Goal: Transaction & Acquisition: Book appointment/travel/reservation

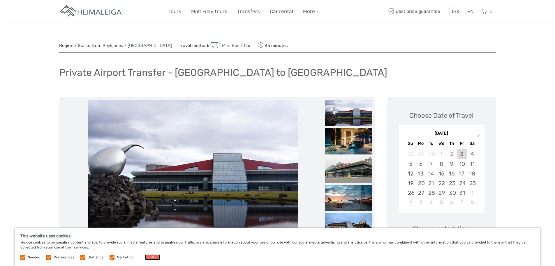
click at [150, 259] on button "OK" at bounding box center [152, 257] width 15 height 6
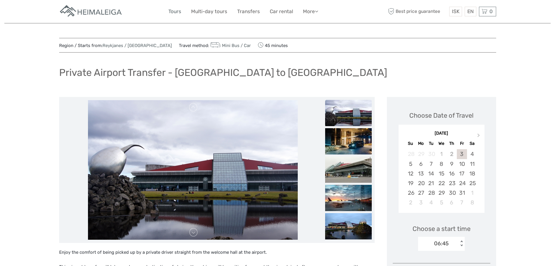
click at [174, 8] on link "Tours" at bounding box center [175, 11] width 13 height 8
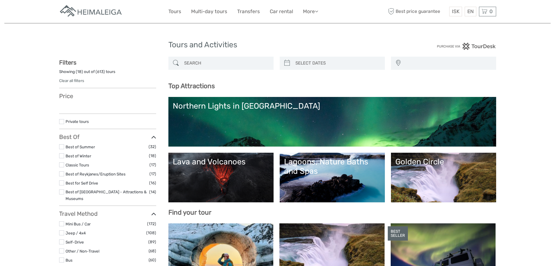
select select
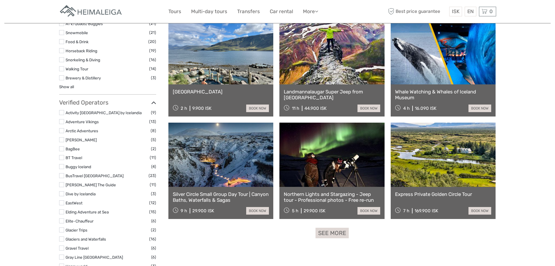
scroll to position [641, 0]
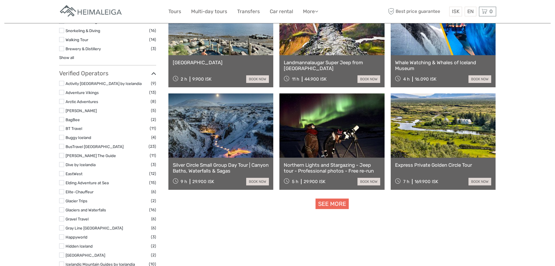
click at [334, 206] on link "See more" at bounding box center [332, 203] width 33 height 11
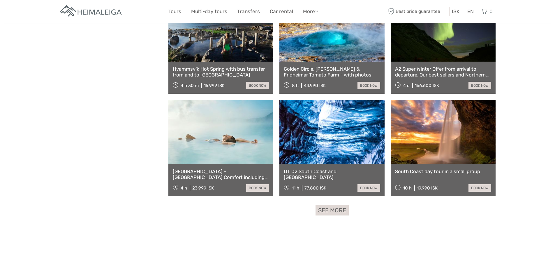
scroll to position [1137, 0]
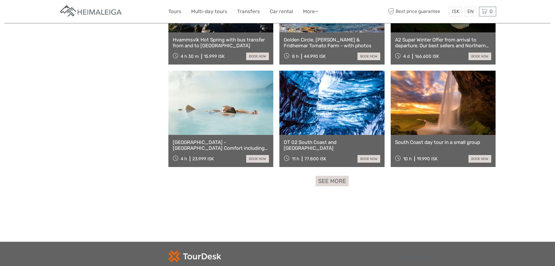
click at [208, 106] on link at bounding box center [221, 103] width 105 height 64
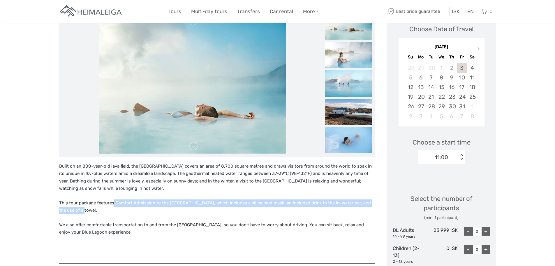
drag, startPoint x: 112, startPoint y: 201, endPoint x: 206, endPoint y: 211, distance: 94.8
click at [207, 211] on p "This tour package features Comfort Admission to the Blue Lagoon, which includes…" at bounding box center [217, 206] width 316 height 15
click at [206, 207] on p "This tour package features Comfort Admission to the Blue Lagoon, which includes…" at bounding box center [217, 206] width 316 height 15
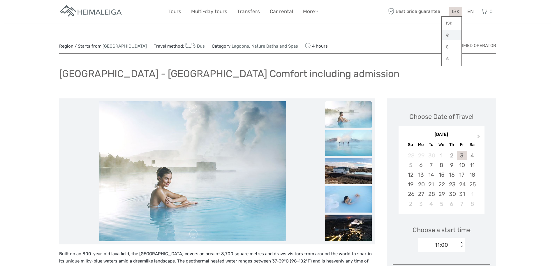
click at [444, 34] on link "€" at bounding box center [452, 35] width 20 height 10
click at [475, 11] on div "EN English Español Deutsch" at bounding box center [471, 12] width 12 height 10
click at [469, 21] on link "English" at bounding box center [464, 23] width 24 height 10
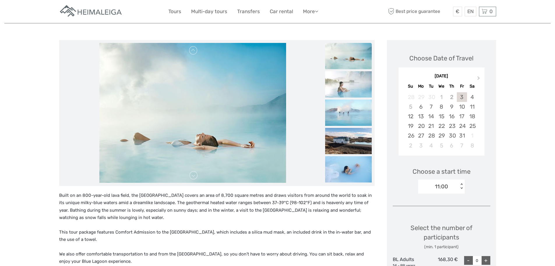
scroll to position [175, 0]
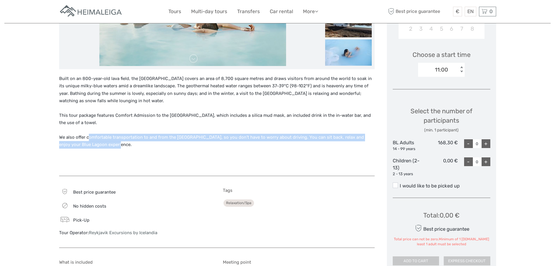
drag, startPoint x: 89, startPoint y: 137, endPoint x: 127, endPoint y: 143, distance: 38.6
click at [127, 143] on p "We also offer comfortable transportation to and from the Blue Lagoon, so you do…" at bounding box center [217, 141] width 316 height 15
drag, startPoint x: 127, startPoint y: 143, endPoint x: 128, endPoint y: 137, distance: 6.1
click at [128, 137] on p "We also offer comfortable transportation to and from the Blue Lagoon, so you do…" at bounding box center [217, 141] width 316 height 15
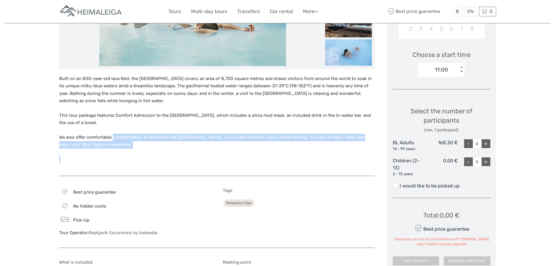
click at [128, 137] on p "We also offer comfortable transportation to and from the Blue Lagoon, so you do…" at bounding box center [217, 141] width 316 height 15
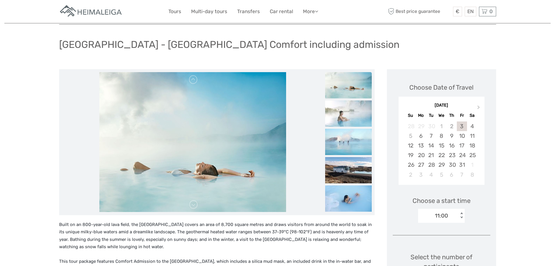
scroll to position [0, 0]
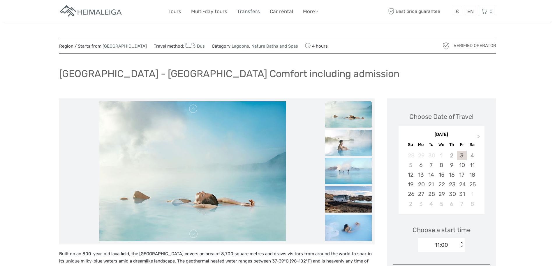
click at [256, 12] on link "Transfers" at bounding box center [248, 11] width 23 height 8
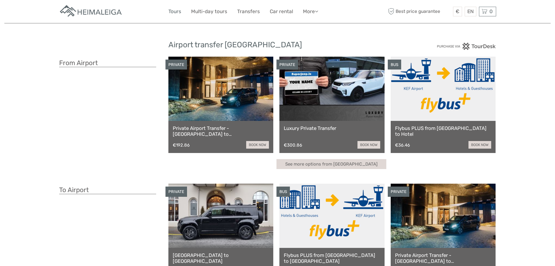
click at [173, 11] on link "Tours" at bounding box center [175, 11] width 13 height 8
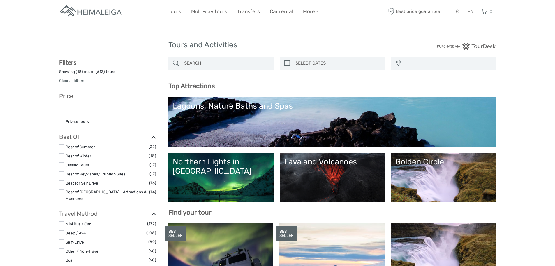
select select
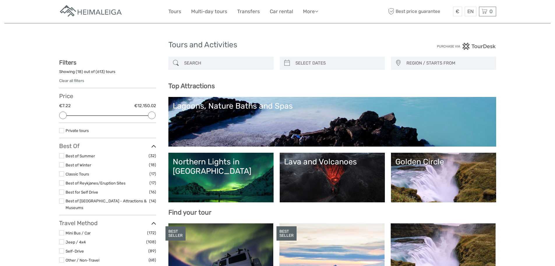
scroll to position [29, 0]
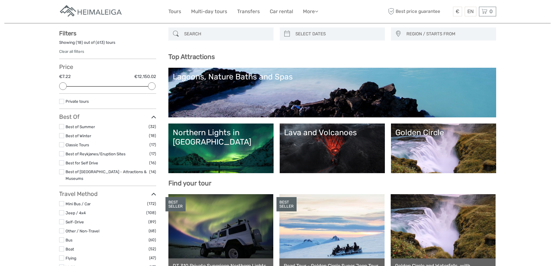
type input "02/10/2025"
click at [325, 31] on input "search" at bounding box center [337, 34] width 89 height 10
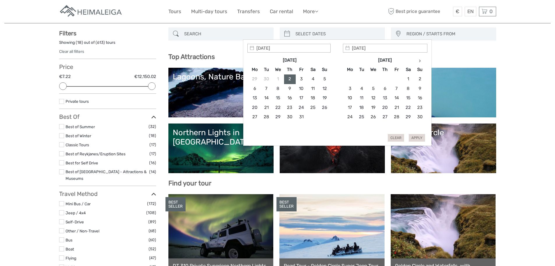
click at [321, 36] on input "search" at bounding box center [337, 34] width 89 height 10
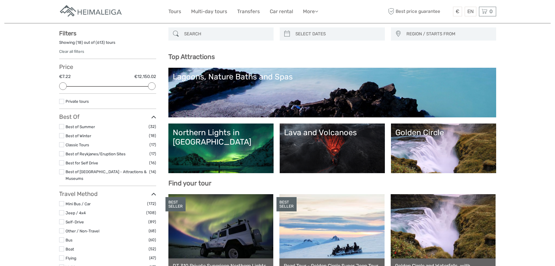
click at [205, 82] on link "Lagoons, Nature Baths and Spas" at bounding box center [332, 92] width 319 height 41
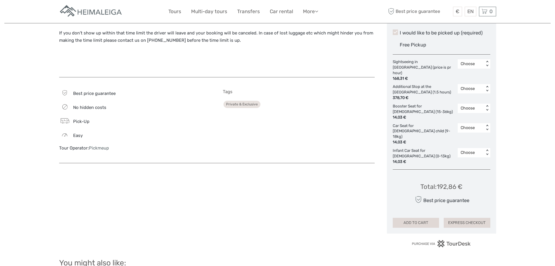
scroll to position [321, 0]
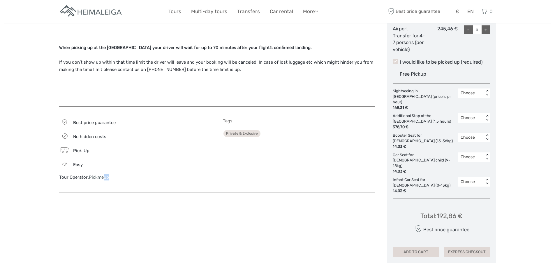
drag, startPoint x: 110, startPoint y: 176, endPoint x: 105, endPoint y: 177, distance: 5.3
click at [105, 177] on div "Tour Operator: Pickmeup" at bounding box center [135, 177] width 152 height 6
click at [93, 180] on div "Best price guarantee No hidden costs Pick-Up Easy Tour Operator: Pickmeup" at bounding box center [135, 152] width 152 height 68
click at [96, 176] on link "Pickmeup" at bounding box center [99, 176] width 20 height 5
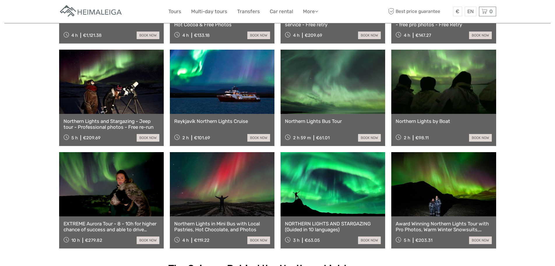
scroll to position [321, 0]
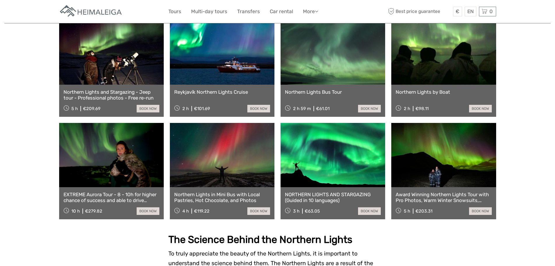
click at [430, 144] on link at bounding box center [444, 155] width 105 height 64
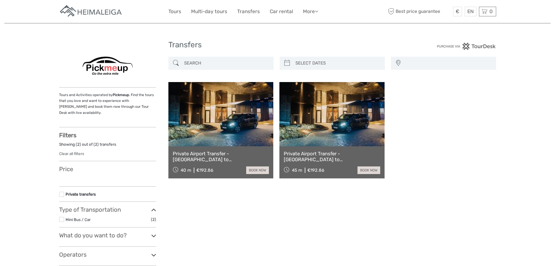
select select
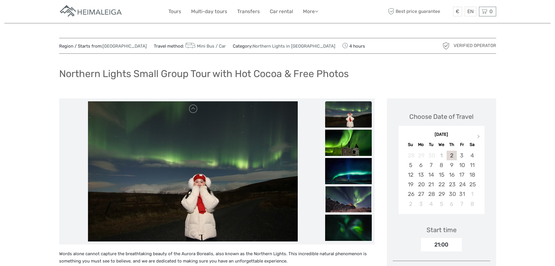
scroll to position [58, 0]
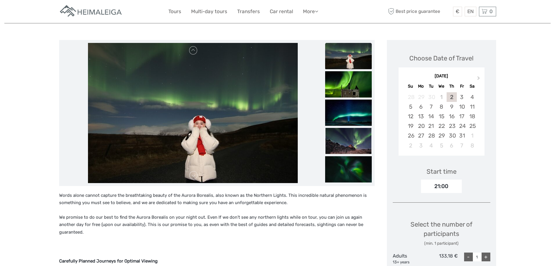
click at [351, 61] on img at bounding box center [348, 56] width 47 height 26
click at [346, 82] on img at bounding box center [348, 84] width 47 height 26
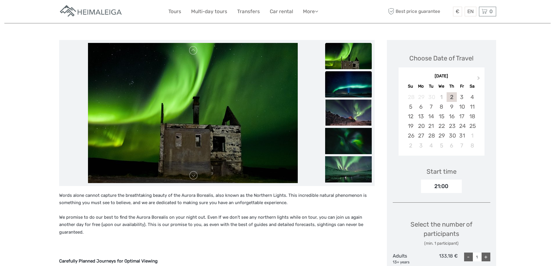
click at [346, 89] on img at bounding box center [348, 84] width 47 height 26
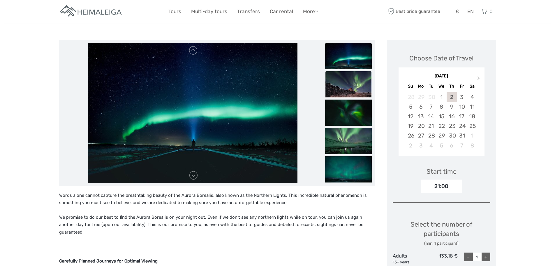
click at [346, 98] on ul at bounding box center [348, 128] width 47 height 736
click at [346, 103] on img at bounding box center [348, 112] width 47 height 26
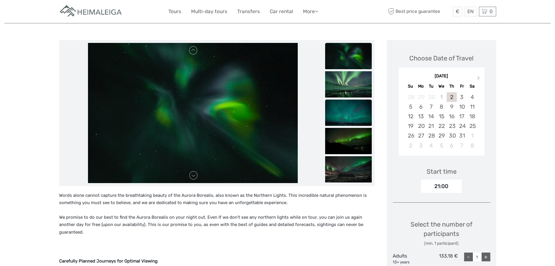
click at [347, 112] on img at bounding box center [348, 112] width 47 height 26
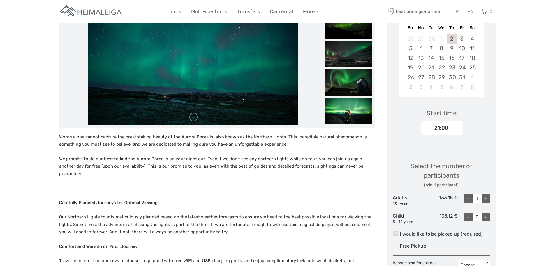
scroll to position [146, 0]
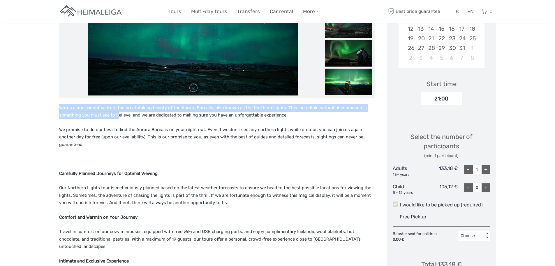
drag, startPoint x: 77, startPoint y: 108, endPoint x: 118, endPoint y: 112, distance: 41.3
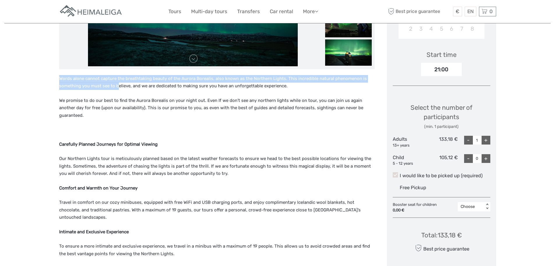
scroll to position [204, 0]
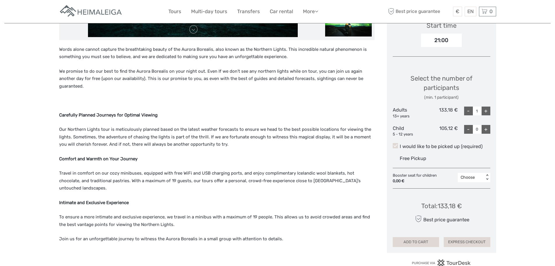
click at [63, 126] on p "Our Northern Lights tour is meticulously planned based on the latest weather fo…" at bounding box center [217, 137] width 316 height 22
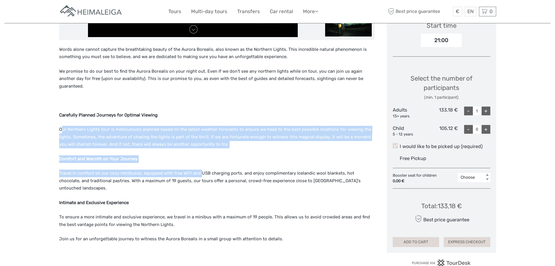
drag, startPoint x: 62, startPoint y: 122, endPoint x: 194, endPoint y: 159, distance: 137.3
click at [196, 160] on div "Words alone cannot capture the breathtaking beauty of the Aurora Borealis, also…" at bounding box center [217, 217] width 316 height 342
click at [168, 169] on p "Travel in comfort on our cozy minibuses, equipped with free WiFi and USB chargi…" at bounding box center [217, 180] width 316 height 22
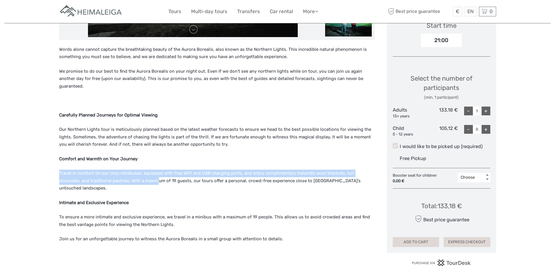
drag, startPoint x: 53, startPoint y: 167, endPoint x: 134, endPoint y: 173, distance: 80.7
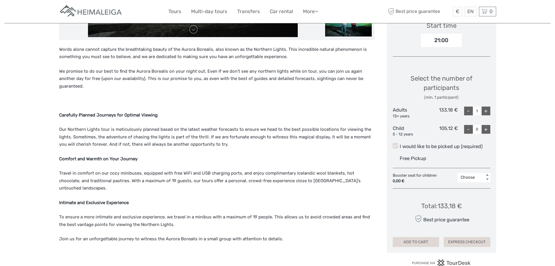
click at [170, 174] on p "Travel in comfort on our cozy minibuses, equipped with free WiFi and USB chargi…" at bounding box center [217, 180] width 316 height 22
drag, startPoint x: 166, startPoint y: 174, endPoint x: 275, endPoint y: 176, distance: 108.5
click at [275, 176] on p "Travel in comfort on our cozy minibuses, equipped with free WiFi and USB chargi…" at bounding box center [217, 180] width 316 height 22
click at [274, 176] on p "Travel in comfort on our cozy minibuses, equipped with free WiFi and USB chargi…" at bounding box center [217, 180] width 316 height 22
click at [66, 213] on p "To ensure a more intimate and exclusive experience, we travel in a minibus with…" at bounding box center [217, 220] width 316 height 15
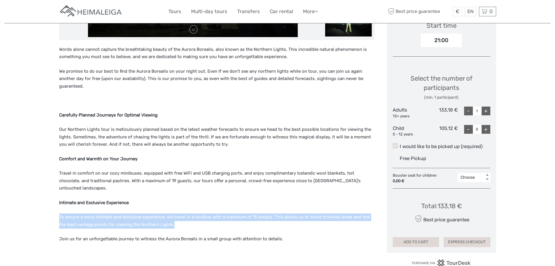
drag, startPoint x: 55, startPoint y: 204, endPoint x: 208, endPoint y: 208, distance: 153.4
click at [208, 213] on p "To ensure a more intimate and exclusive experience, we travel in a minibus with…" at bounding box center [217, 220] width 316 height 15
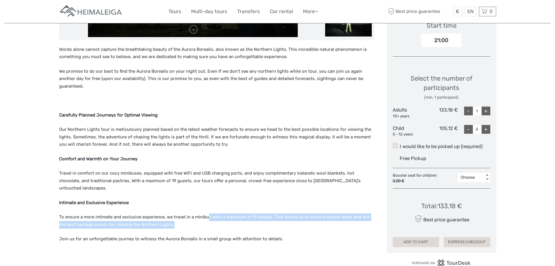
drag, startPoint x: 208, startPoint y: 208, endPoint x: 208, endPoint y: 200, distance: 8.2
click at [208, 213] on p "To ensure a more intimate and exclusive experience, we travel in a minibus with…" at bounding box center [217, 220] width 316 height 15
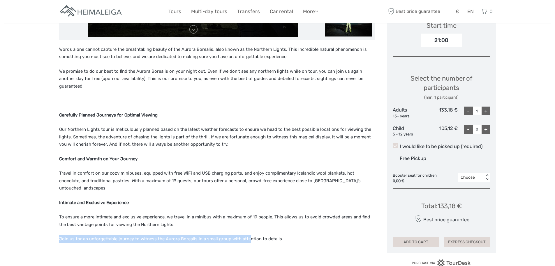
drag, startPoint x: 55, startPoint y: 222, endPoint x: 246, endPoint y: 222, distance: 190.4
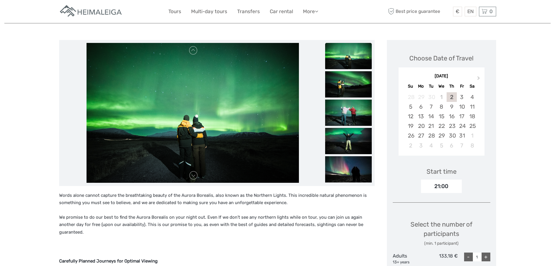
scroll to position [0, 0]
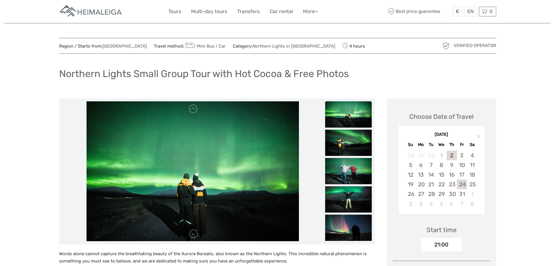
click at [460, 183] on div "24" at bounding box center [462, 184] width 10 height 10
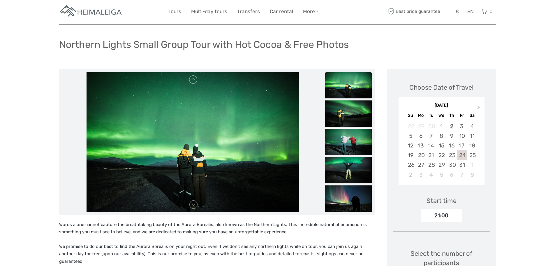
scroll to position [87, 0]
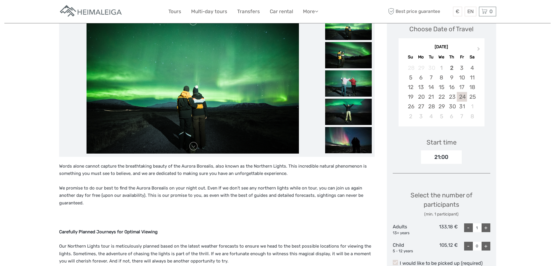
click at [487, 226] on div "+" at bounding box center [486, 227] width 9 height 9
click at [487, 227] on div "+" at bounding box center [486, 227] width 9 height 9
type input "3"
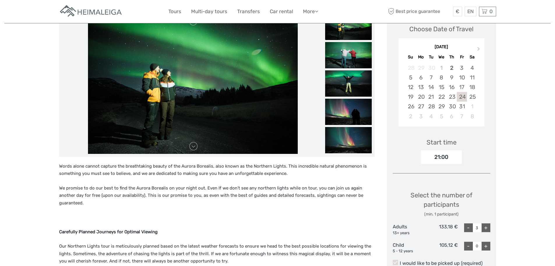
scroll to position [146, 0]
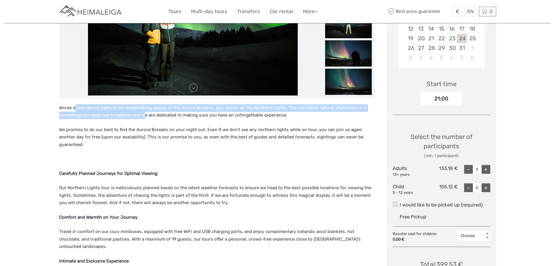
drag, startPoint x: 74, startPoint y: 108, endPoint x: 143, endPoint y: 113, distance: 69.2
click at [143, 113] on p "Words alone cannot capture the breathtaking beauty of the Aurora Borealis, also…" at bounding box center [217, 111] width 316 height 15
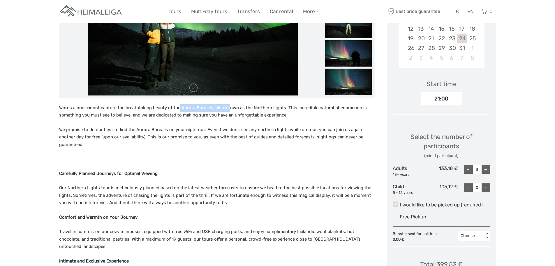
drag, startPoint x: 213, startPoint y: 111, endPoint x: 255, endPoint y: 111, distance: 41.4
click at [243, 111] on p "Words alone cannot capture the breathtaking beauty of the Aurora Borealis, also…" at bounding box center [217, 111] width 316 height 15
click at [255, 111] on p "Words alone cannot capture the breathtaking beauty of the Aurora Borealis, also…" at bounding box center [217, 111] width 316 height 15
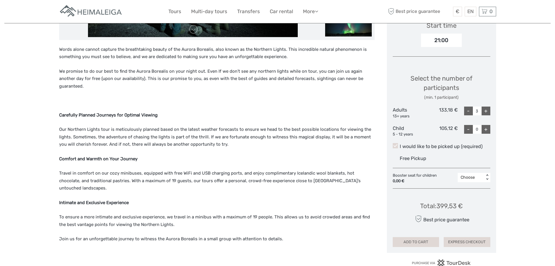
drag, startPoint x: 99, startPoint y: 158, endPoint x: 160, endPoint y: 170, distance: 62.2
click at [173, 169] on div "Words alone cannot capture the breathtaking beauty of the Aurora Borealis, also…" at bounding box center [217, 217] width 316 height 342
click at [160, 171] on p "Travel in comfort on our cozy minibuses, equipped with free WiFi and USB chargi…" at bounding box center [217, 180] width 316 height 22
drag, startPoint x: 137, startPoint y: 171, endPoint x: 232, endPoint y: 171, distance: 94.8
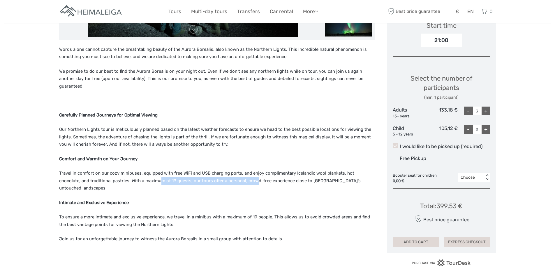
click at [232, 171] on p "Travel in comfort on our cozy minibuses, equipped with free WiFi and USB chargi…" at bounding box center [217, 180] width 316 height 22
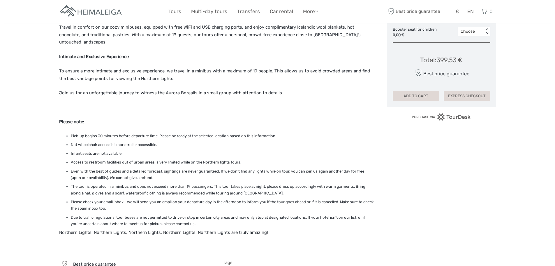
scroll to position [379, 0]
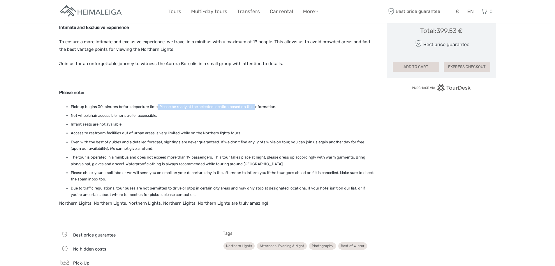
drag, startPoint x: 158, startPoint y: 93, endPoint x: 257, endPoint y: 93, distance: 99.4
click at [257, 104] on li "Pick-up begins 30 minutes before departure time. Please be ready at the selecte…" at bounding box center [223, 107] width 304 height 6
drag, startPoint x: 93, startPoint y: 101, endPoint x: 146, endPoint y: 101, distance: 53.4
click at [142, 112] on li "Not wheelchair accessible nor stroller accessible." at bounding box center [223, 115] width 304 height 6
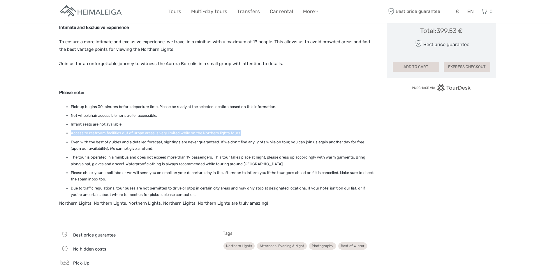
drag, startPoint x: 71, startPoint y: 116, endPoint x: 249, endPoint y: 118, distance: 178.5
click at [249, 130] on li "Access to restroom facilities out of urban areas is very limited while on the N…" at bounding box center [223, 133] width 304 height 6
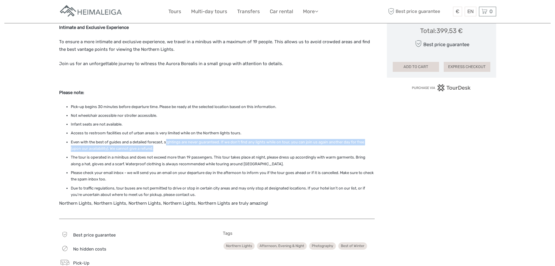
drag, startPoint x: 167, startPoint y: 127, endPoint x: 201, endPoint y: 131, distance: 34.1
click at [201, 139] on li "Even with the best of guides and a detailed forecast, sightings are never guara…" at bounding box center [223, 145] width 304 height 13
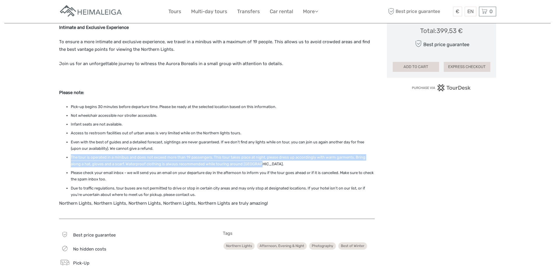
drag, startPoint x: 69, startPoint y: 141, endPoint x: 267, endPoint y: 149, distance: 198.1
click at [267, 149] on ul "Pick-up begins 30 minutes before departure time. Please be ready at the selecte…" at bounding box center [217, 151] width 316 height 94
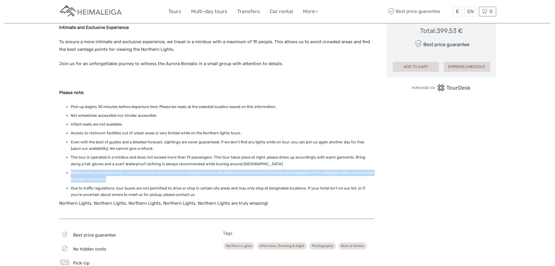
drag, startPoint x: 70, startPoint y: 158, endPoint x: 292, endPoint y: 163, distance: 221.7
click at [292, 163] on ul "Pick-up begins 30 minutes before departure time. Please be ready at the selecte…" at bounding box center [217, 151] width 316 height 94
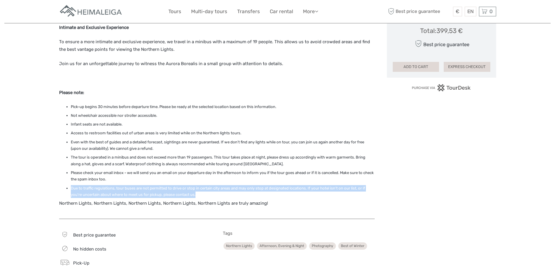
drag, startPoint x: 71, startPoint y: 174, endPoint x: 200, endPoint y: 181, distance: 128.5
click at [200, 185] on li "Due to traffic regulations, tour buses are not permitted to drive or stop in ce…" at bounding box center [223, 191] width 304 height 13
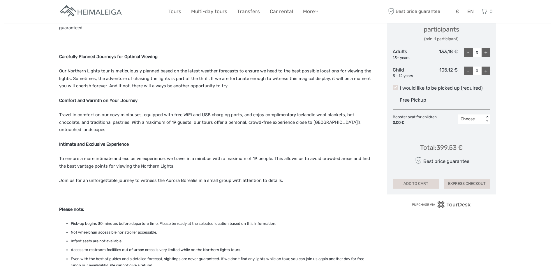
scroll to position [175, 0]
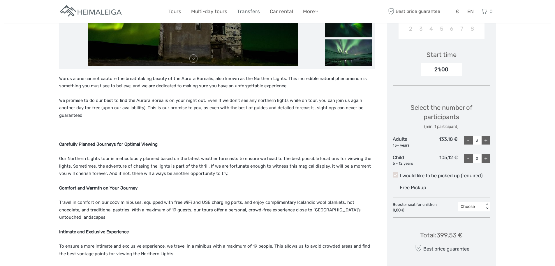
click at [245, 12] on link "Transfers" at bounding box center [248, 11] width 23 height 8
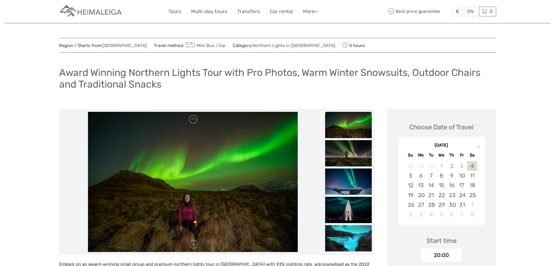
scroll to position [58, 0]
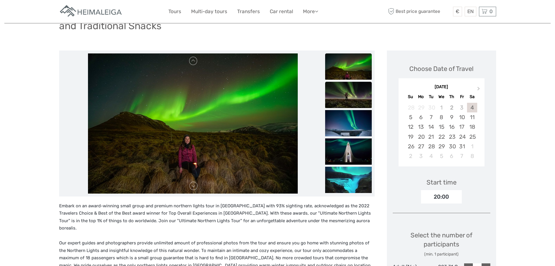
click at [343, 99] on img at bounding box center [348, 95] width 47 height 26
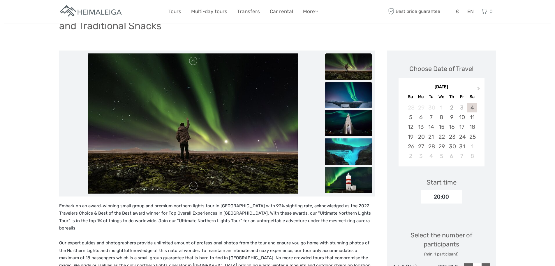
click at [343, 99] on img at bounding box center [348, 95] width 47 height 26
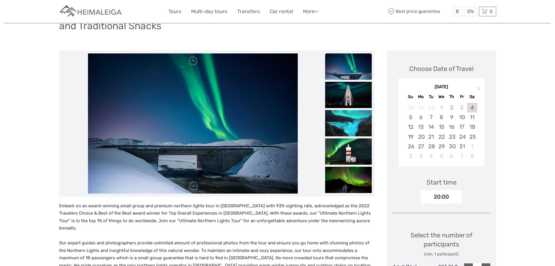
click at [343, 99] on img at bounding box center [348, 95] width 47 height 26
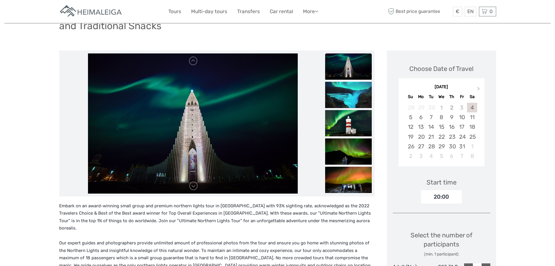
click at [343, 99] on img at bounding box center [348, 95] width 47 height 26
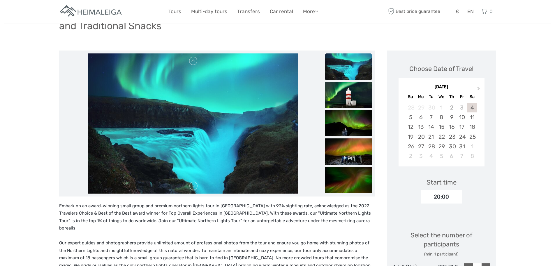
click at [343, 99] on img at bounding box center [348, 95] width 47 height 26
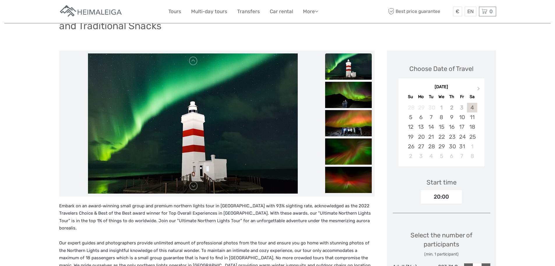
click at [343, 99] on img at bounding box center [348, 95] width 47 height 26
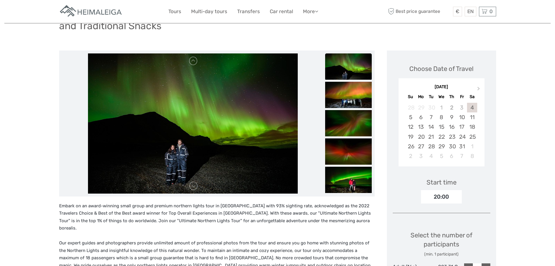
click at [343, 99] on img at bounding box center [348, 95] width 47 height 26
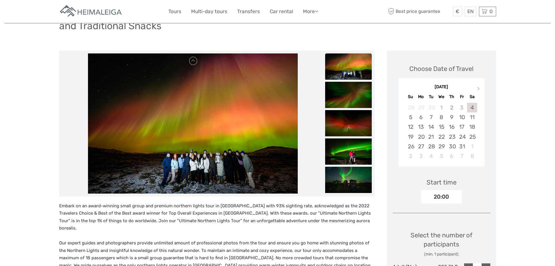
click at [343, 99] on img at bounding box center [348, 95] width 47 height 26
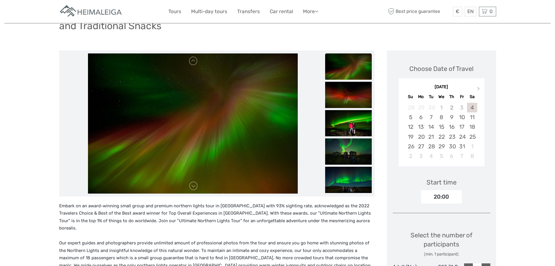
click at [343, 99] on img at bounding box center [348, 95] width 47 height 26
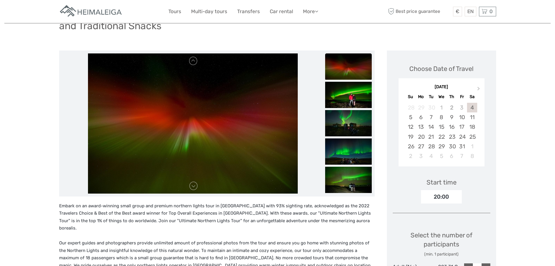
click at [343, 99] on img at bounding box center [348, 95] width 47 height 26
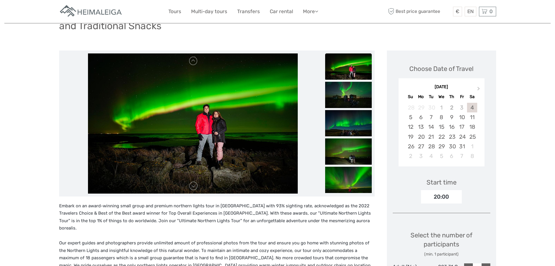
click at [343, 99] on img at bounding box center [348, 95] width 47 height 26
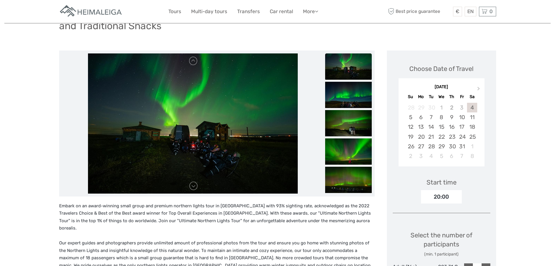
click at [343, 99] on img at bounding box center [348, 95] width 47 height 26
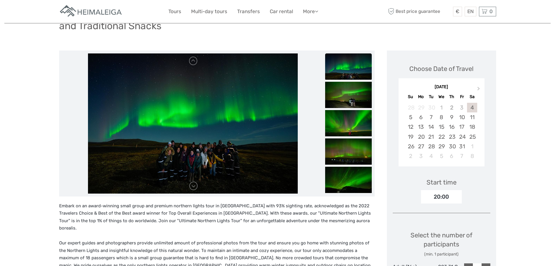
click at [343, 99] on img at bounding box center [348, 95] width 47 height 26
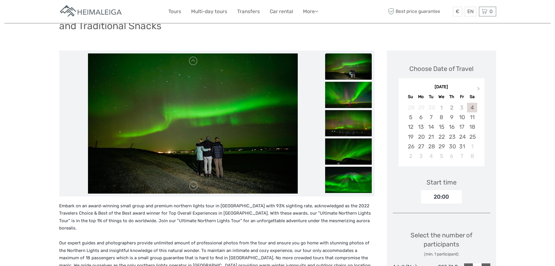
click at [343, 99] on img at bounding box center [348, 95] width 47 height 26
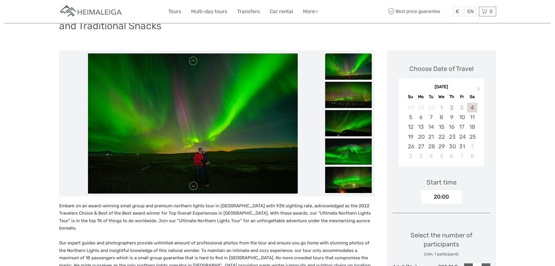
click at [343, 99] on img at bounding box center [348, 95] width 47 height 26
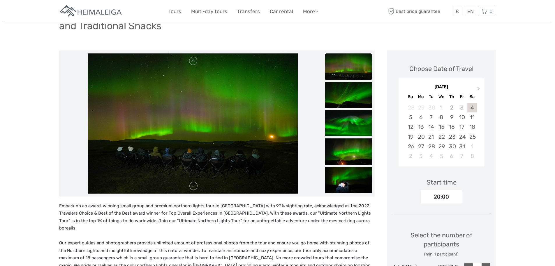
click at [343, 99] on img at bounding box center [348, 95] width 47 height 26
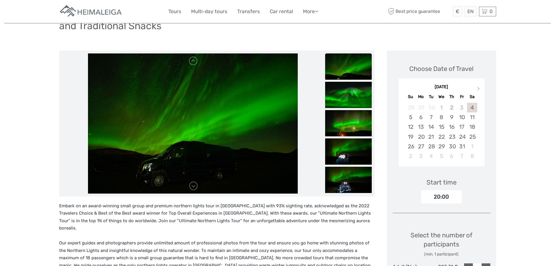
click at [343, 99] on img at bounding box center [348, 95] width 47 height 26
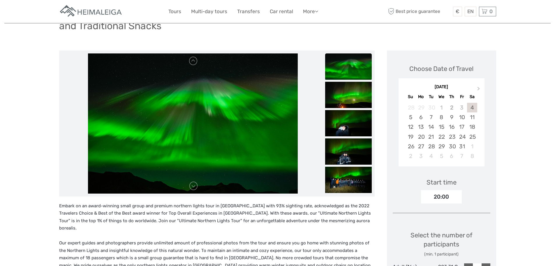
click at [343, 99] on img at bounding box center [348, 95] width 47 height 26
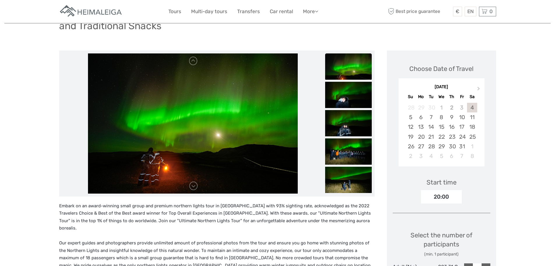
click at [343, 99] on img at bounding box center [348, 95] width 47 height 26
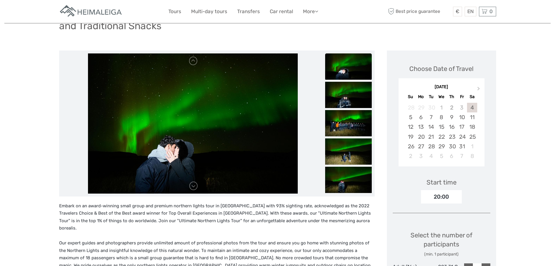
click at [343, 99] on img at bounding box center [348, 95] width 47 height 26
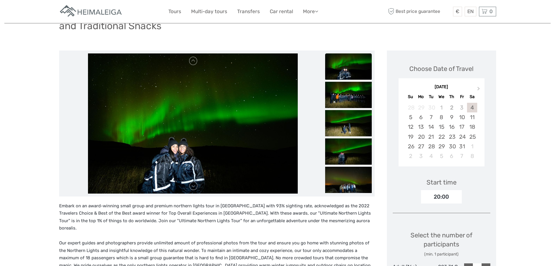
click at [343, 99] on img at bounding box center [348, 95] width 47 height 26
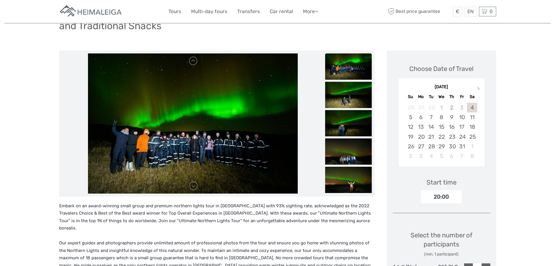
click at [343, 99] on img at bounding box center [348, 95] width 47 height 26
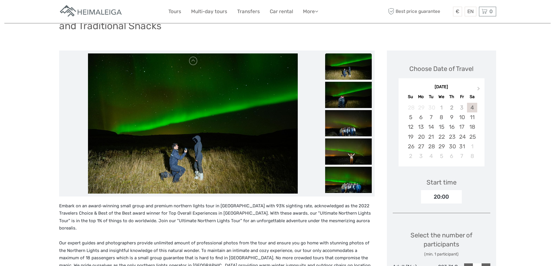
click at [343, 99] on img at bounding box center [348, 95] width 47 height 26
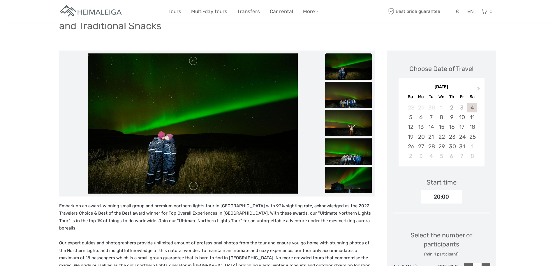
click at [343, 99] on img at bounding box center [348, 95] width 47 height 26
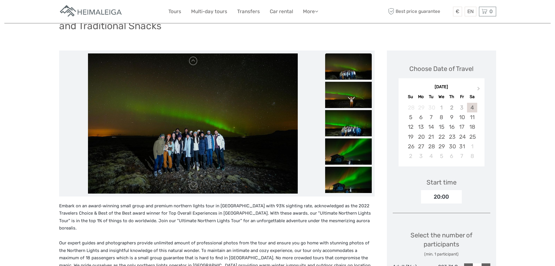
click at [343, 99] on img at bounding box center [348, 95] width 47 height 26
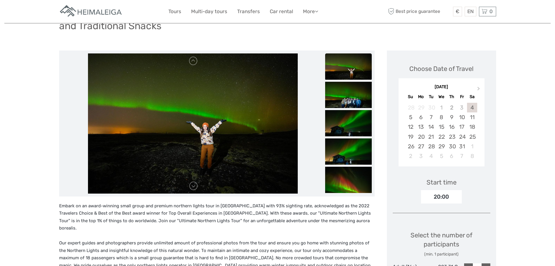
click at [343, 99] on img at bounding box center [348, 95] width 47 height 26
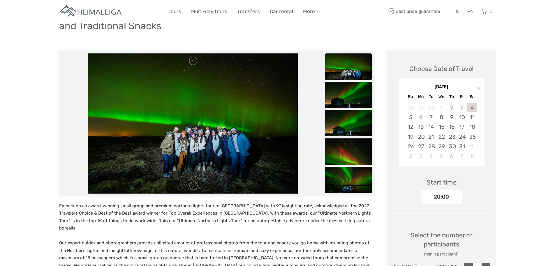
click at [343, 99] on img at bounding box center [348, 95] width 47 height 26
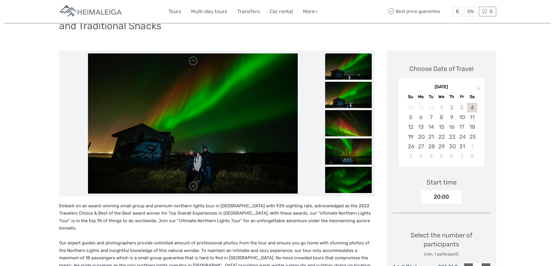
click at [343, 99] on img at bounding box center [348, 95] width 47 height 26
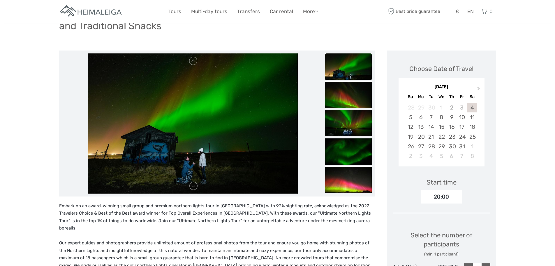
click at [343, 99] on img at bounding box center [348, 95] width 47 height 26
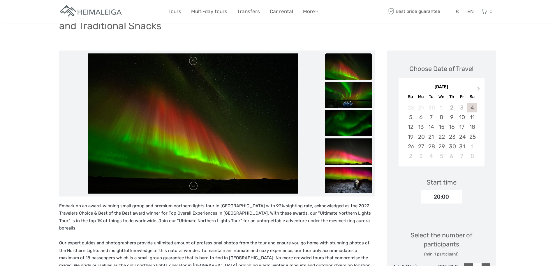
click at [343, 99] on img at bounding box center [348, 95] width 47 height 26
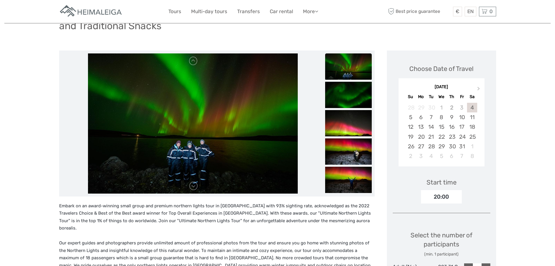
click at [343, 99] on img at bounding box center [348, 95] width 47 height 26
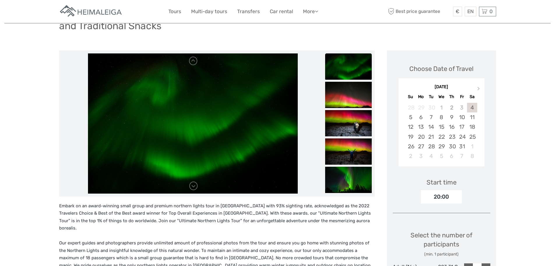
click at [343, 99] on img at bounding box center [348, 95] width 47 height 26
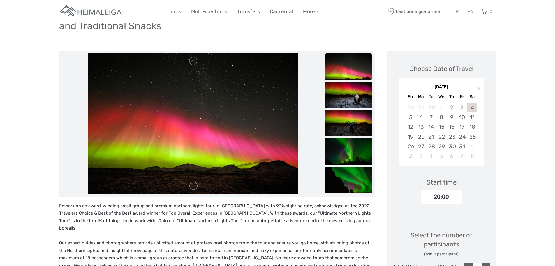
click at [343, 99] on img at bounding box center [348, 95] width 47 height 26
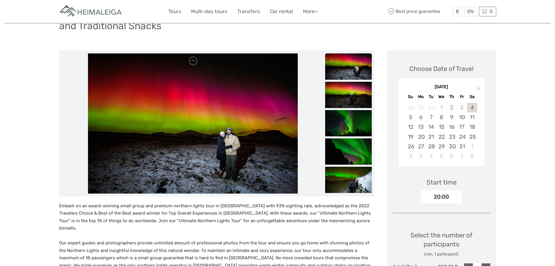
click at [343, 99] on img at bounding box center [348, 95] width 47 height 26
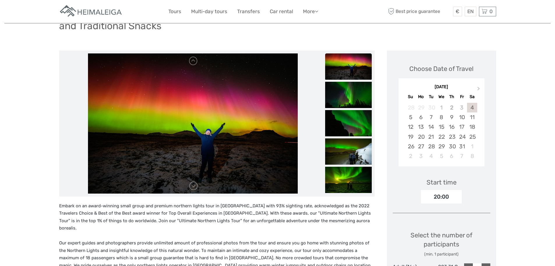
click at [343, 99] on img at bounding box center [348, 95] width 47 height 26
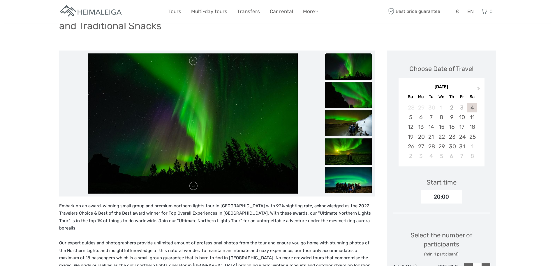
click at [343, 99] on img at bounding box center [348, 95] width 47 height 26
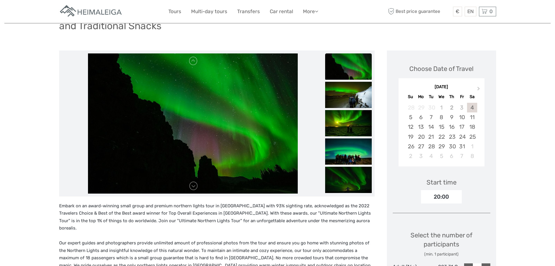
click at [343, 99] on img at bounding box center [348, 95] width 47 height 26
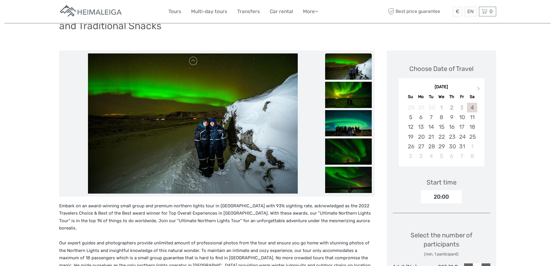
click at [343, 99] on img at bounding box center [348, 95] width 47 height 26
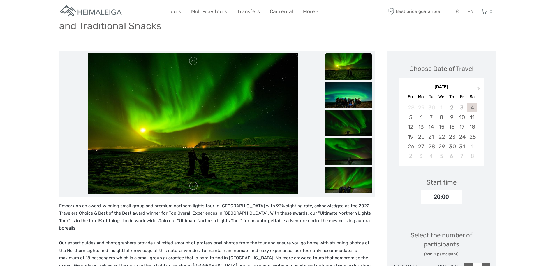
click at [343, 99] on img at bounding box center [348, 95] width 47 height 26
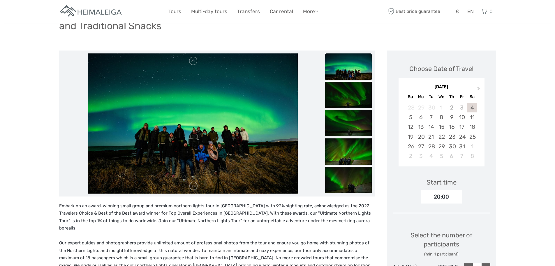
click at [343, 99] on img at bounding box center [348, 95] width 47 height 26
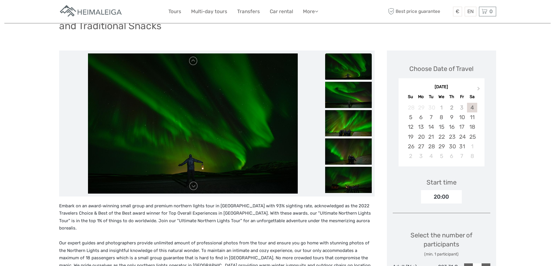
click at [343, 99] on img at bounding box center [348, 95] width 47 height 26
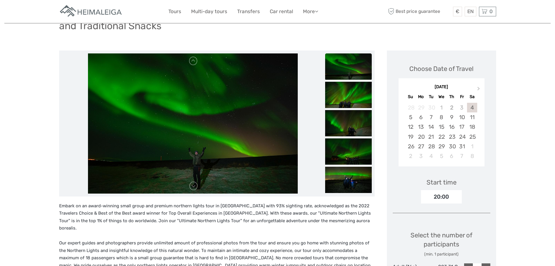
click at [343, 99] on img at bounding box center [348, 95] width 47 height 26
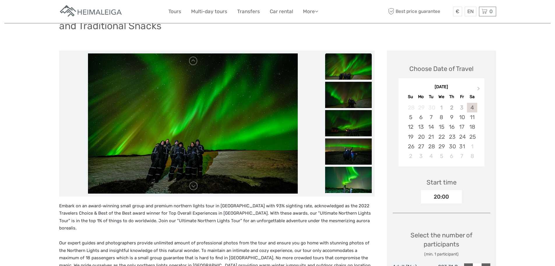
click at [343, 99] on img at bounding box center [348, 95] width 47 height 26
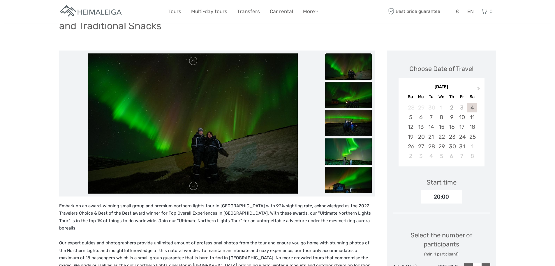
click at [343, 99] on img at bounding box center [348, 95] width 47 height 26
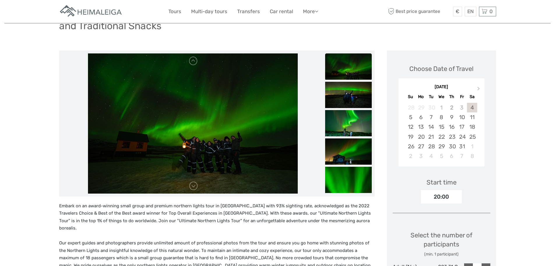
click at [343, 99] on img at bounding box center [348, 95] width 47 height 26
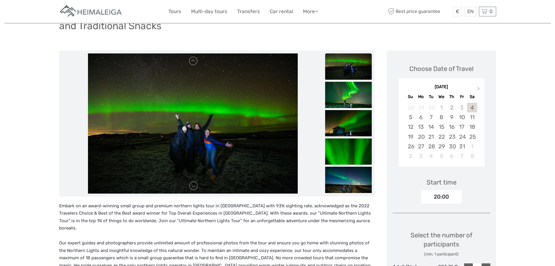
click at [343, 99] on img at bounding box center [348, 95] width 47 height 26
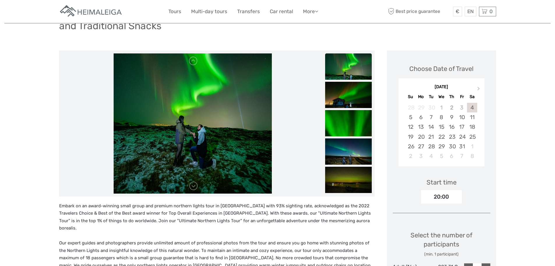
click at [343, 99] on img at bounding box center [348, 95] width 47 height 26
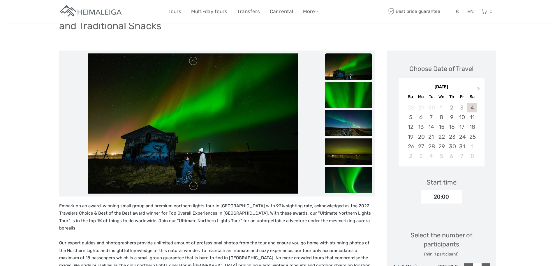
click at [343, 99] on img at bounding box center [348, 95] width 47 height 26
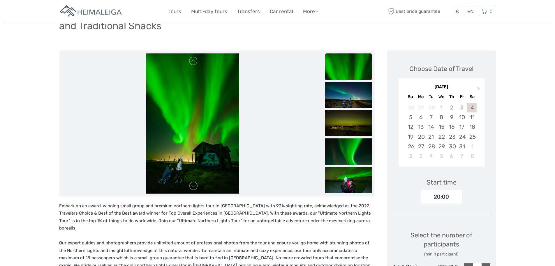
click at [343, 99] on img at bounding box center [348, 95] width 47 height 26
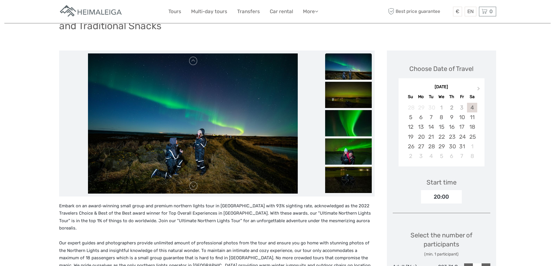
click at [343, 99] on img at bounding box center [348, 95] width 47 height 26
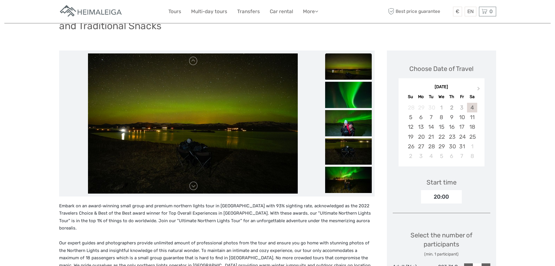
click at [343, 99] on img at bounding box center [348, 95] width 47 height 26
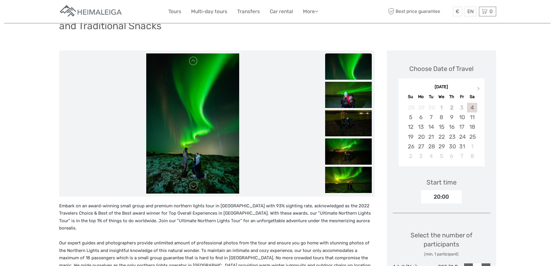
click at [343, 99] on img at bounding box center [348, 95] width 47 height 26
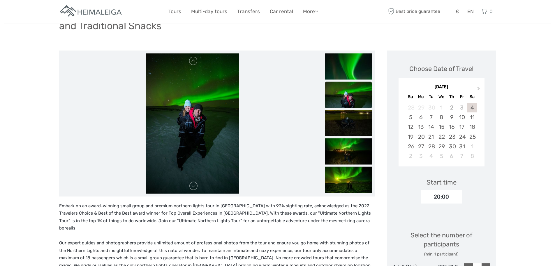
click at [343, 99] on img at bounding box center [348, 94] width 47 height 26
click at [348, 121] on img at bounding box center [348, 123] width 47 height 26
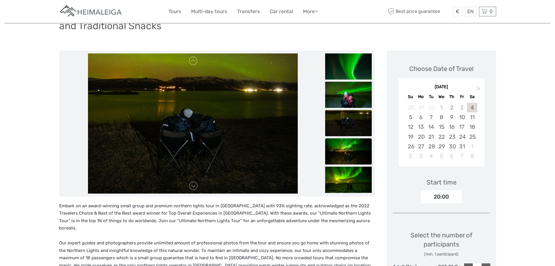
click at [348, 143] on img at bounding box center [348, 151] width 47 height 26
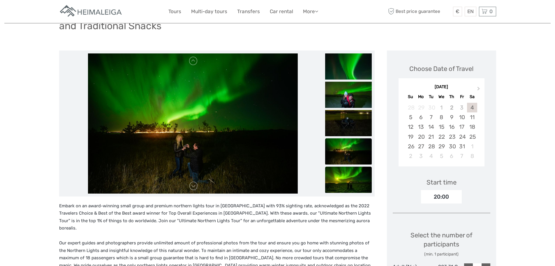
click at [351, 173] on img at bounding box center [348, 179] width 47 height 26
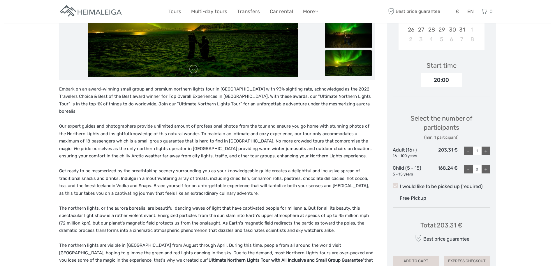
scroll to position [233, 0]
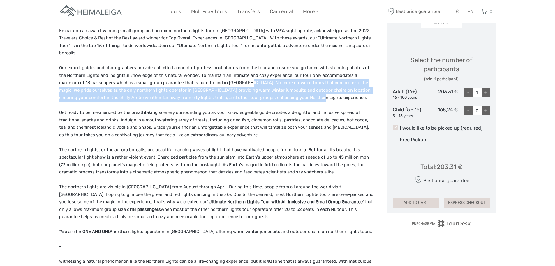
drag, startPoint x: 217, startPoint y: 75, endPoint x: 289, endPoint y: 88, distance: 72.9
click at [289, 88] on p "Embark on an award-winning small group and premium northern lights tour in Icel…" at bounding box center [217, 187] width 316 height 320
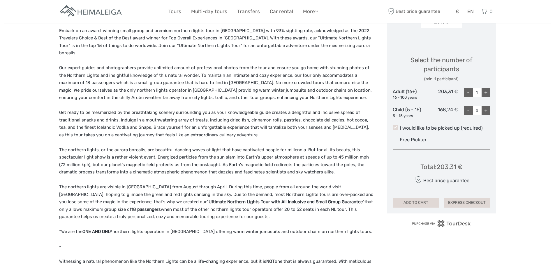
click at [161, 91] on p "Embark on an award-winning small group and premium northern lights tour in Icel…" at bounding box center [217, 187] width 316 height 320
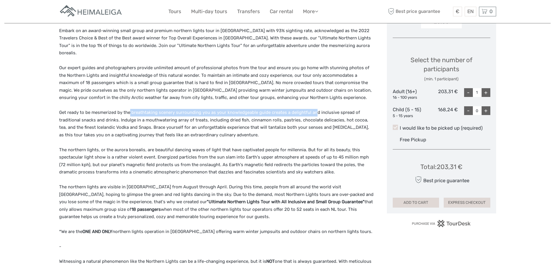
drag, startPoint x: 129, startPoint y: 106, endPoint x: 315, endPoint y: 105, distance: 186.3
click at [315, 105] on p "Embark on an award-winning small group and premium northern lights tour in Icel…" at bounding box center [217, 187] width 316 height 320
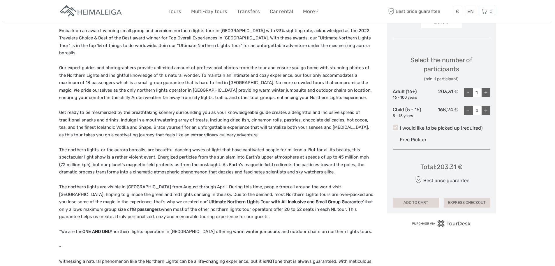
click at [318, 105] on p "Embark on an award-winning small group and premium northern lights tour in Icel…" at bounding box center [217, 187] width 316 height 320
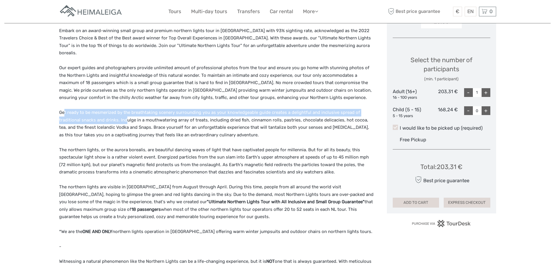
drag, startPoint x: 64, startPoint y: 108, endPoint x: 125, endPoint y: 110, distance: 61.6
click at [125, 110] on p "Embark on an award-winning small group and premium northern lights tour in Icel…" at bounding box center [217, 187] width 316 height 320
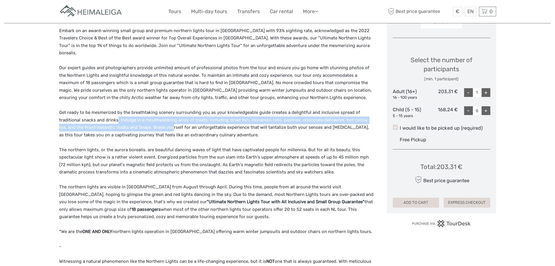
drag, startPoint x: 118, startPoint y: 113, endPoint x: 164, endPoint y: 120, distance: 47.1
click at [164, 120] on p "Embark on an award-winning small group and premium northern lights tour in Icel…" at bounding box center [217, 187] width 316 height 320
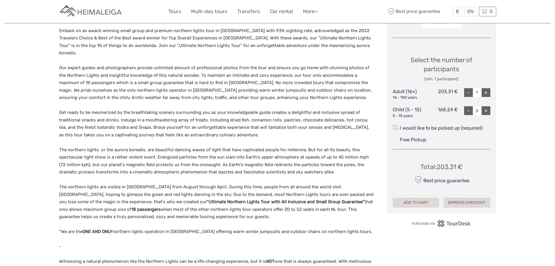
click at [183, 123] on p "Embark on an award-winning small group and premium northern lights tour in Icel…" at bounding box center [217, 187] width 316 height 320
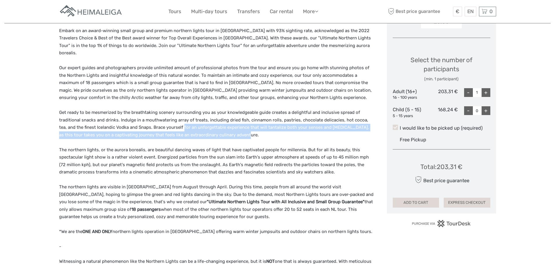
drag, startPoint x: 175, startPoint y: 122, endPoint x: 292, endPoint y: 125, distance: 117.3
click at [292, 125] on p "Embark on an award-winning small group and premium northern lights tour in Icel…" at bounding box center [217, 187] width 316 height 320
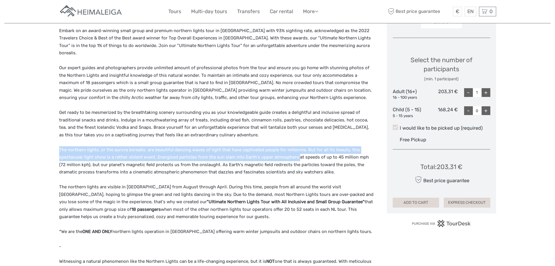
drag, startPoint x: 59, startPoint y: 140, endPoint x: 296, endPoint y: 147, distance: 236.9
click at [296, 147] on p "Embark on an award-winning small group and premium northern lights tour in Icel…" at bounding box center [217, 187] width 316 height 320
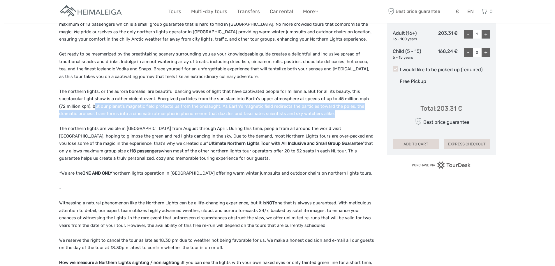
drag, startPoint x: 86, startPoint y: 99, endPoint x: 333, endPoint y: 107, distance: 247.7
click at [333, 107] on p "Embark on an award-winning small group and premium northern lights tour in Icel…" at bounding box center [217, 129] width 316 height 320
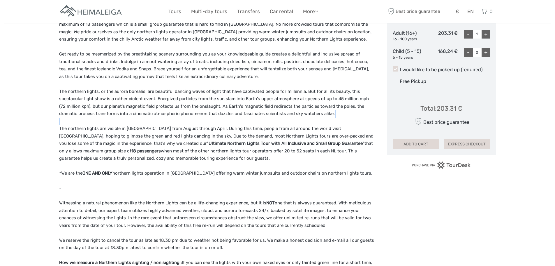
drag, startPoint x: 59, startPoint y: 120, endPoint x: 192, endPoint y: 116, distance: 132.8
click at [192, 116] on p "Embark on an award-winning small group and premium northern lights tour in Icel…" at bounding box center [217, 129] width 316 height 320
click at [181, 122] on p "Embark on an award-winning small group and premium northern lights tour in Icel…" at bounding box center [217, 129] width 316 height 320
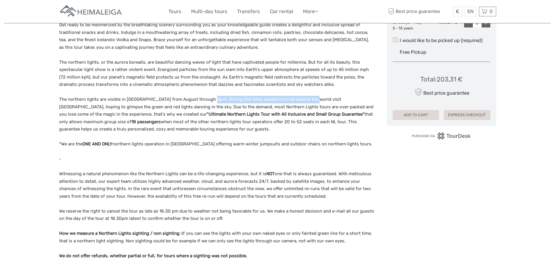
drag, startPoint x: 204, startPoint y: 90, endPoint x: 304, endPoint y: 95, distance: 100.5
click at [304, 95] on p "Embark on an award-winning small group and premium northern lights tour in Icel…" at bounding box center [217, 100] width 316 height 320
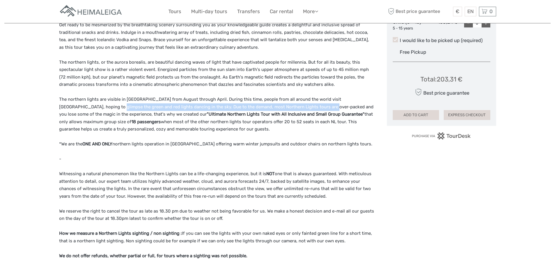
drag, startPoint x: 76, startPoint y: 100, endPoint x: 288, endPoint y: 100, distance: 212.0
click at [288, 100] on p "Embark on an award-winning small group and premium northern lights tour in Icel…" at bounding box center [217, 100] width 316 height 320
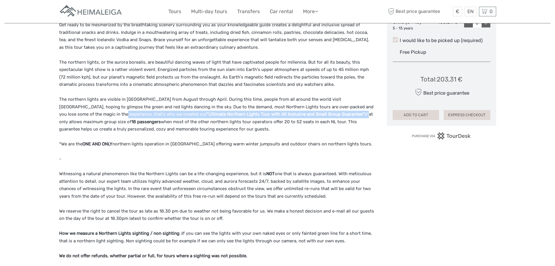
drag, startPoint x: 73, startPoint y: 106, endPoint x: 271, endPoint y: 109, distance: 197.7
click at [271, 109] on p "Embark on an award-winning small group and premium northern lights tour in Icel…" at bounding box center [217, 100] width 316 height 320
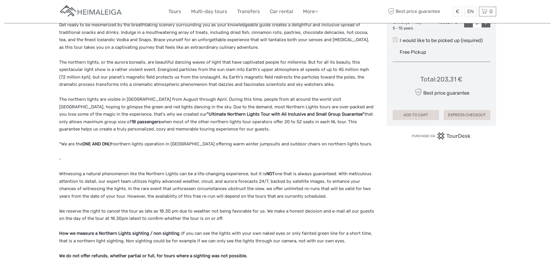
click at [285, 109] on p "Embark on an award-winning small group and premium northern lights tour in Icel…" at bounding box center [217, 100] width 316 height 320
drag, startPoint x: 86, startPoint y: 114, endPoint x: 265, endPoint y: 116, distance: 179.6
click at [265, 116] on p "Embark on an award-winning small group and premium northern lights tour in Icel…" at bounding box center [217, 100] width 316 height 320
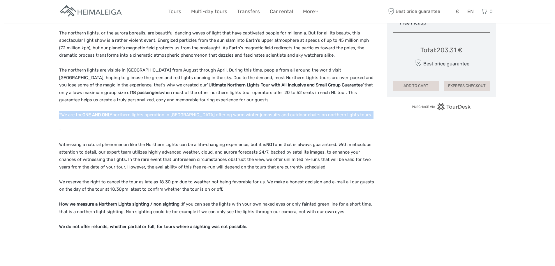
drag, startPoint x: 58, startPoint y: 105, endPoint x: 148, endPoint y: 111, distance: 90.9
click at [148, 111] on div "Region / Starts from: Capital Region Travel method: Mini Bus / Car Category: No…" at bounding box center [277, 205] width 547 height 1111
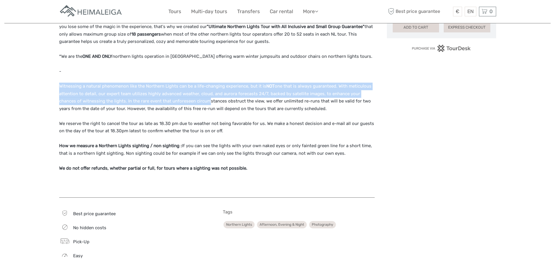
drag, startPoint x: 57, startPoint y: 78, endPoint x: 186, endPoint y: 96, distance: 130.1
click at [186, 96] on div "Region / Starts from: Capital Region Travel method: Mini Bus / Car Category: No…" at bounding box center [277, 147] width 547 height 1111
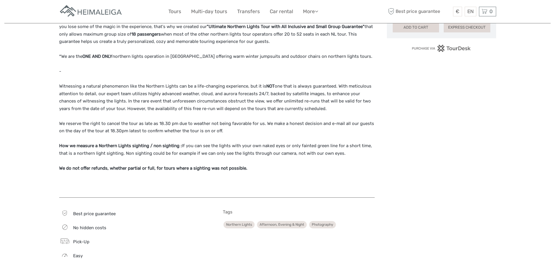
click at [197, 98] on p "Embark on an award-winning small group and premium northern lights tour in Icel…" at bounding box center [217, 12] width 316 height 320
drag, startPoint x: 199, startPoint y: 94, endPoint x: 305, endPoint y: 96, distance: 106.2
click at [305, 96] on p "Embark on an award-winning small group and premium northern lights tour in Icel…" at bounding box center [217, 12] width 316 height 320
click at [308, 85] on p "Embark on an award-winning small group and premium northern lights tour in Icel…" at bounding box center [217, 12] width 316 height 320
drag, startPoint x: 107, startPoint y: 94, endPoint x: 308, endPoint y: 101, distance: 200.5
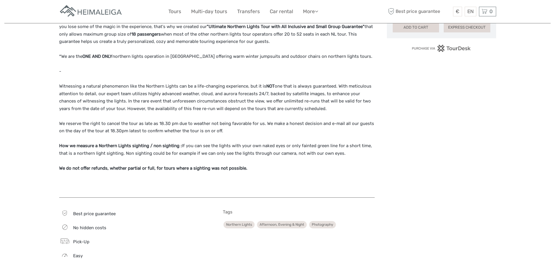
click at [308, 101] on p "Embark on an award-winning small group and premium northern lights tour in Icel…" at bounding box center [217, 12] width 316 height 320
click at [241, 119] on p "Embark on an award-winning small group and premium northern lights tour in Icel…" at bounding box center [217, 12] width 316 height 320
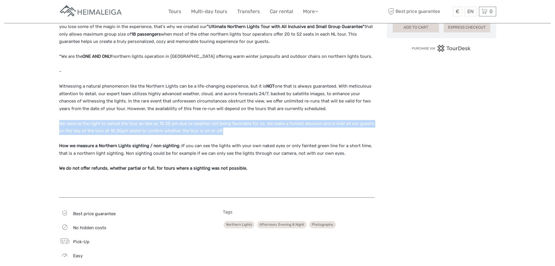
drag, startPoint x: 57, startPoint y: 119, endPoint x: 219, endPoint y: 125, distance: 162.8
click at [219, 125] on div "Region / Starts from: Capital Region Travel method: Mini Bus / Car Category: No…" at bounding box center [277, 147] width 547 height 1111
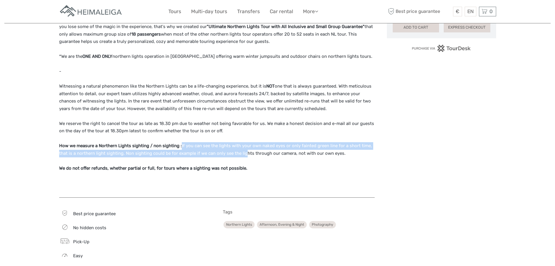
drag, startPoint x: 182, startPoint y: 139, endPoint x: 244, endPoint y: 145, distance: 62.4
click at [244, 145] on p "Embark on an award-winning small group and premium northern lights tour in Icel…" at bounding box center [217, 12] width 316 height 320
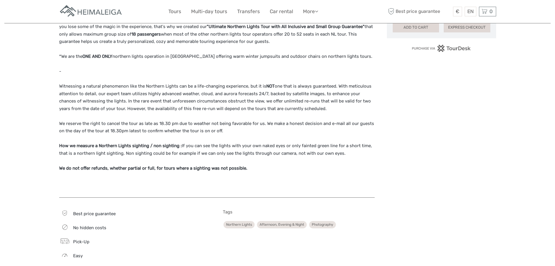
click at [308, 78] on p "Embark on an award-winning small group and premium northern lights tour in Icel…" at bounding box center [217, 12] width 316 height 320
drag, startPoint x: 53, startPoint y: 159, endPoint x: 247, endPoint y: 164, distance: 194.0
click at [247, 164] on div "Region / Starts from: Capital Region Travel method: Mini Bus / Car Category: No…" at bounding box center [277, 147] width 547 height 1111
click at [247, 164] on p "Embark on an award-winning small group and premium northern lights tour in Icel…" at bounding box center [217, 12] width 316 height 320
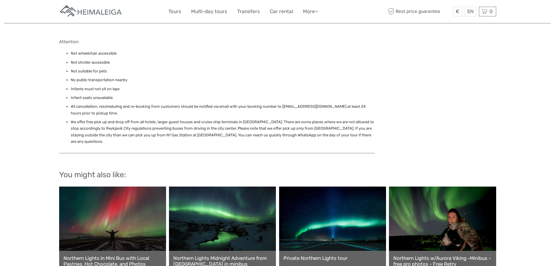
scroll to position [846, 0]
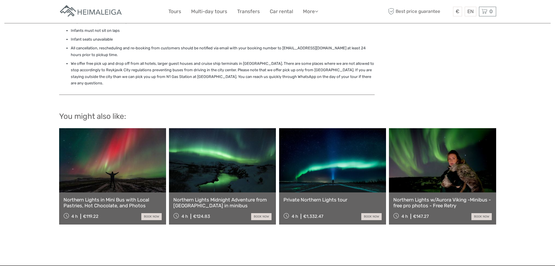
click at [96, 149] on link at bounding box center [112, 160] width 107 height 64
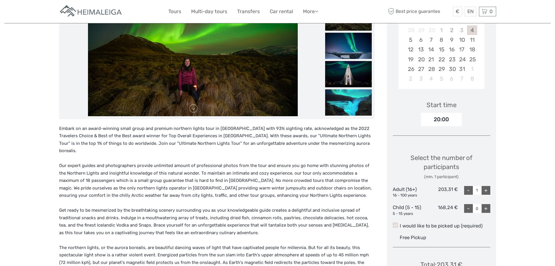
scroll to position [106, 0]
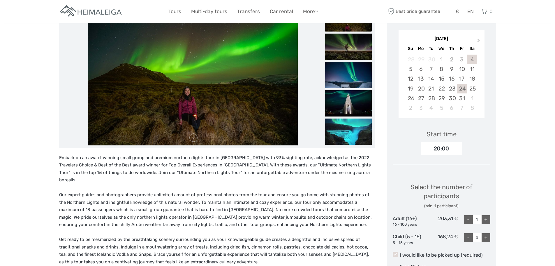
click at [463, 88] on div "24" at bounding box center [462, 89] width 10 height 10
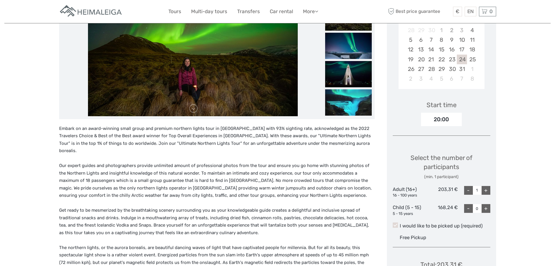
click at [485, 190] on div "+" at bounding box center [486, 190] width 9 height 9
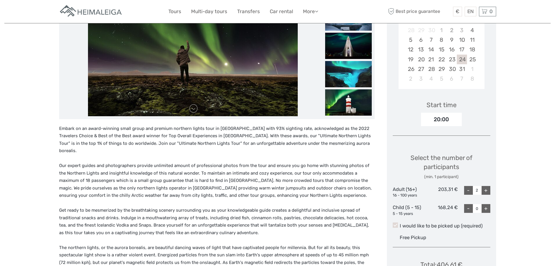
click at [486, 191] on div "+" at bounding box center [486, 190] width 9 height 9
type input "3"
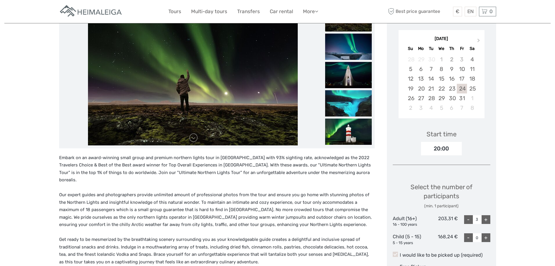
scroll to position [77, 0]
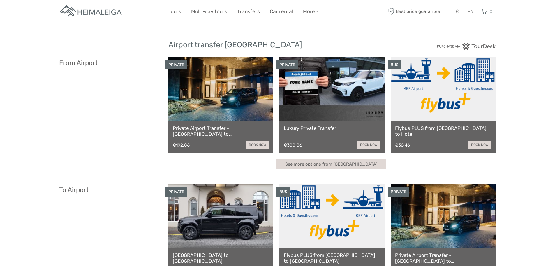
click at [213, 101] on link at bounding box center [221, 89] width 105 height 64
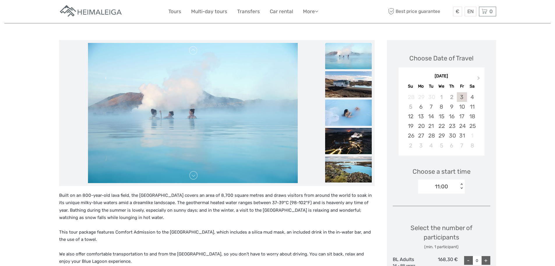
scroll to position [87, 0]
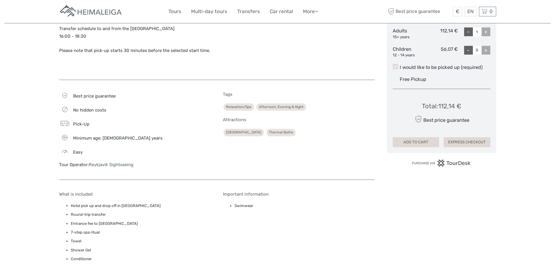
scroll to position [321, 0]
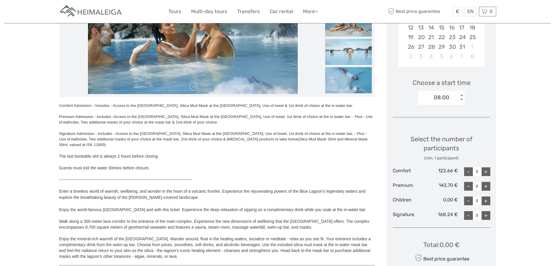
scroll to position [175, 0]
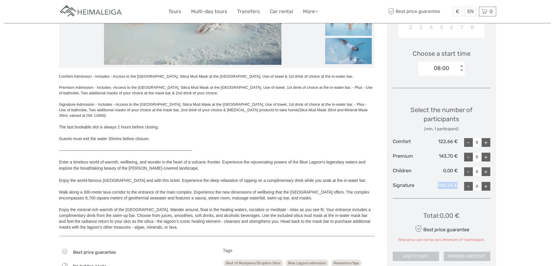
drag, startPoint x: 439, startPoint y: 188, endPoint x: 457, endPoint y: 187, distance: 19.0
click at [457, 188] on div "168,24 €" at bounding box center [441, 186] width 33 height 9
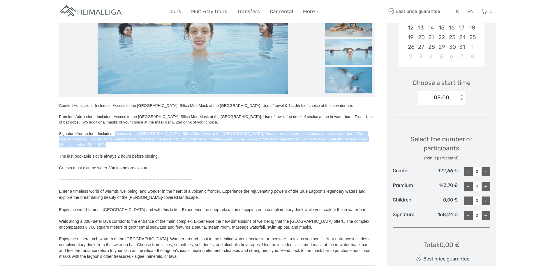
drag, startPoint x: 116, startPoint y: 134, endPoint x: 367, endPoint y: 141, distance: 251.4
click at [367, 141] on div "Comfort Admission - Includes - Access to the [GEOGRAPHIC_DATA], Silica Mud Mask…" at bounding box center [217, 181] width 316 height 156
click at [367, 147] on div at bounding box center [217, 150] width 316 height 6
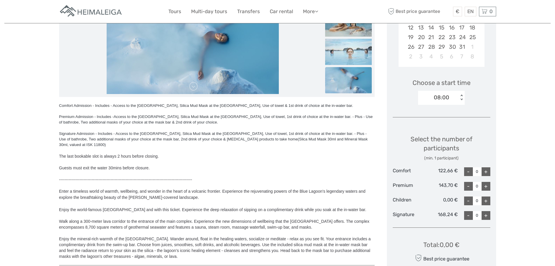
click at [219, 171] on div at bounding box center [217, 174] width 316 height 6
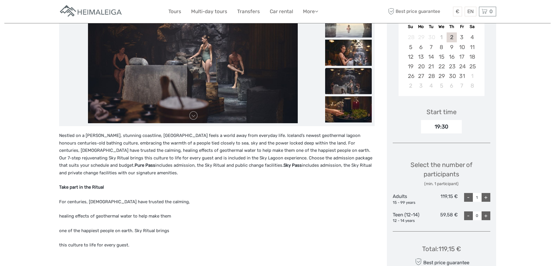
scroll to position [87, 0]
